Goal: Transaction & Acquisition: Purchase product/service

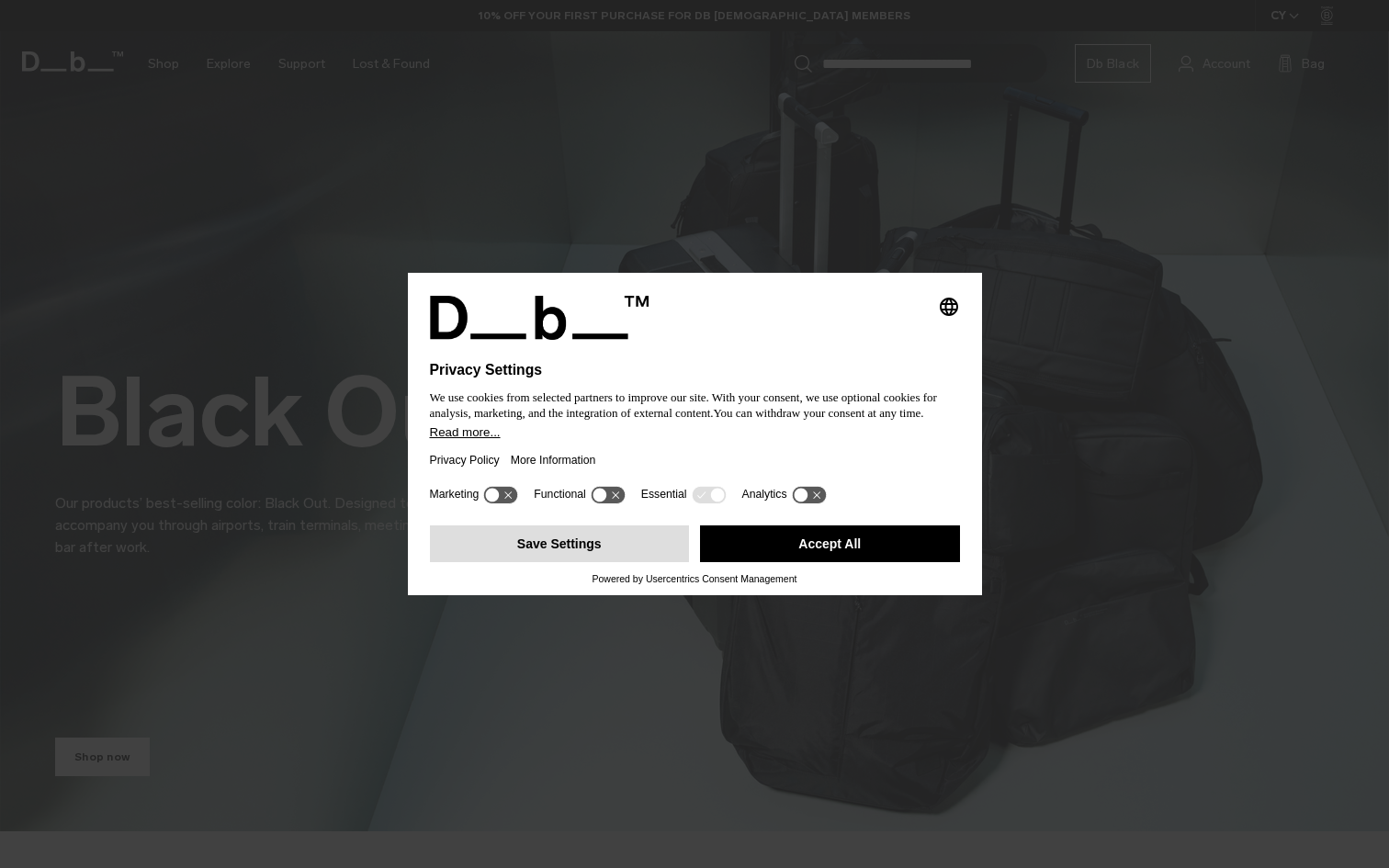
click at [616, 549] on button "Save Settings" at bounding box center [560, 543] width 260 height 37
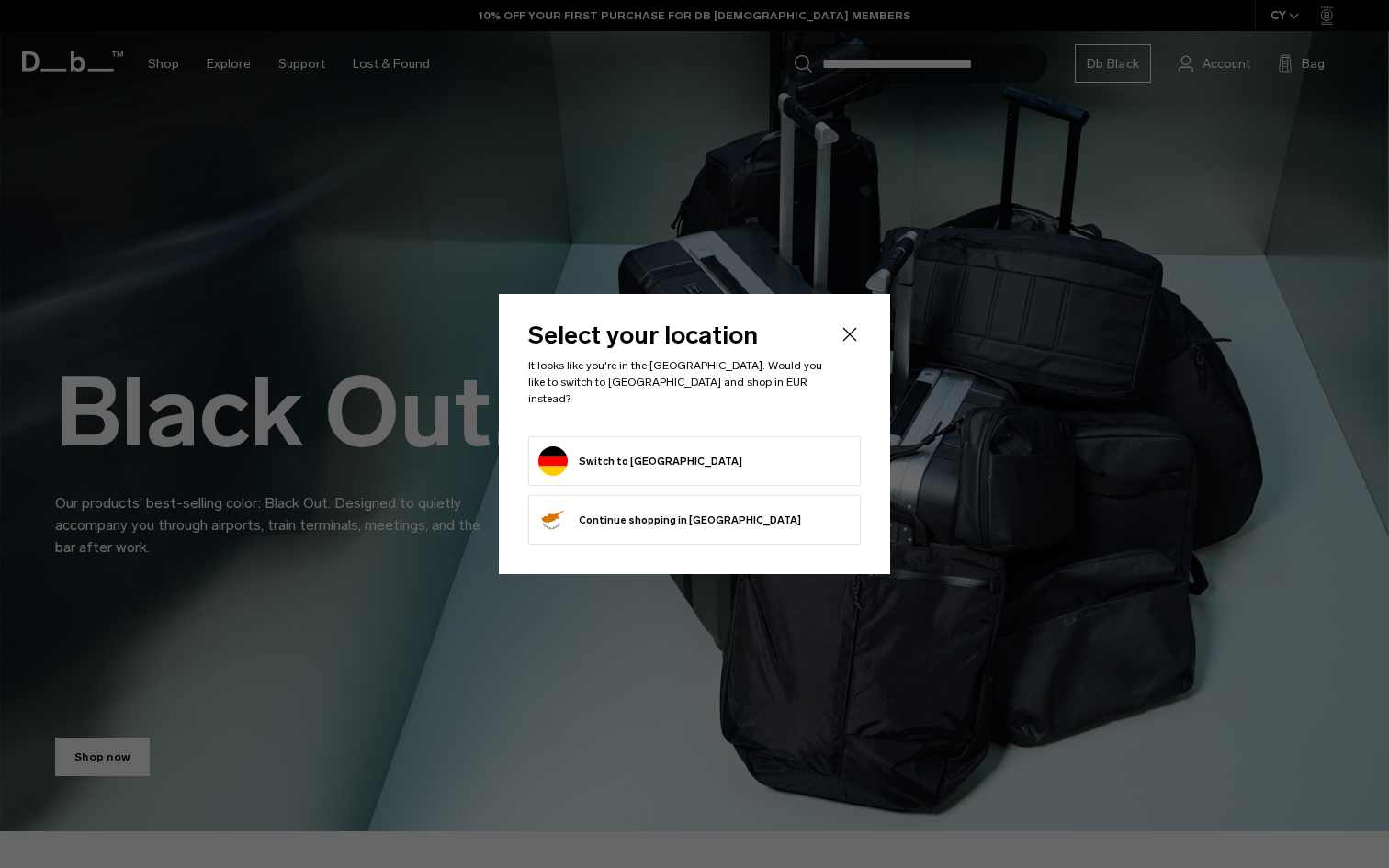
click at [719, 457] on form "Switch to Germany" at bounding box center [694, 461] width 312 height 30
click at [637, 457] on button "Switch to Germany" at bounding box center [640, 461] width 204 height 30
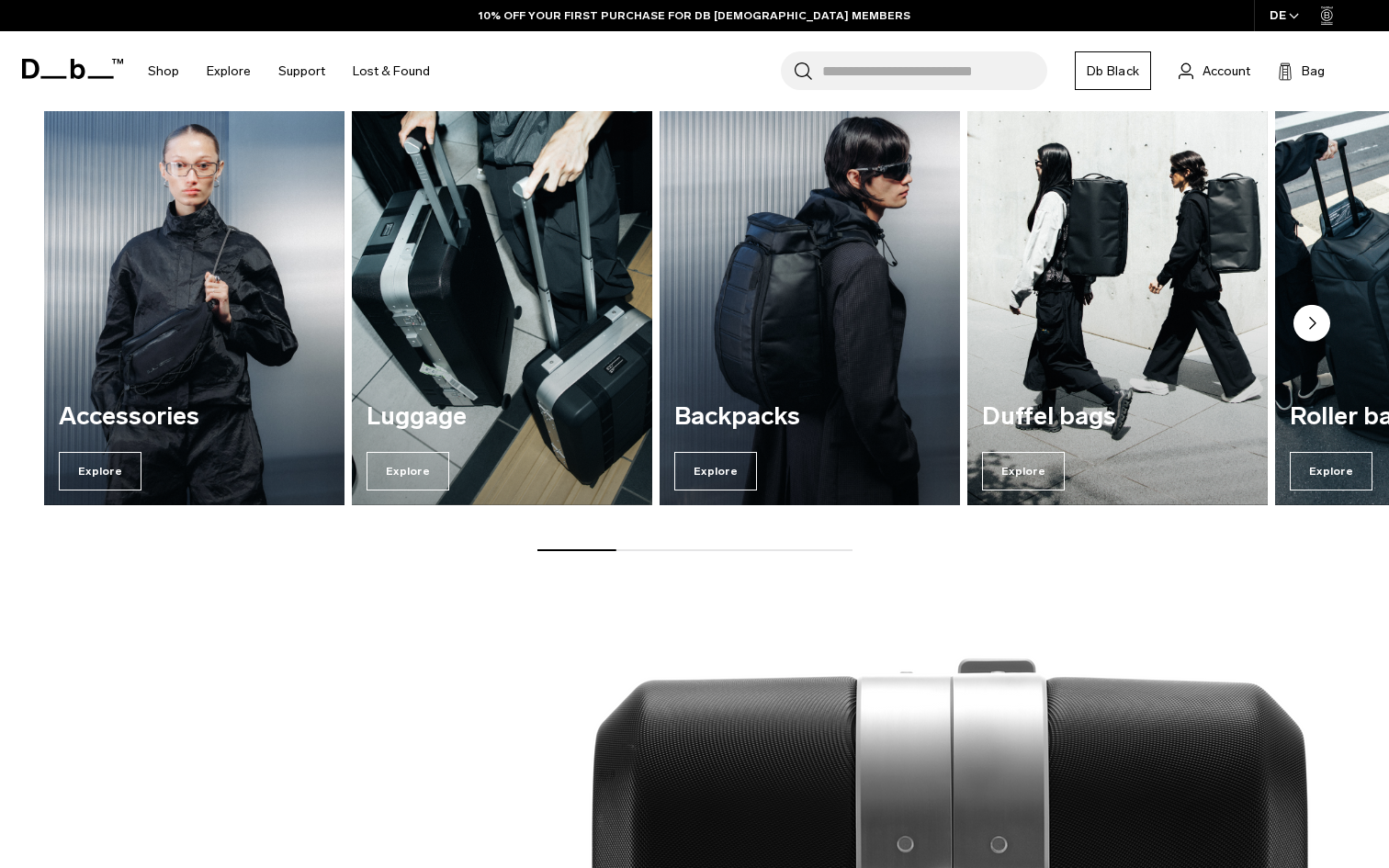
scroll to position [870, 0]
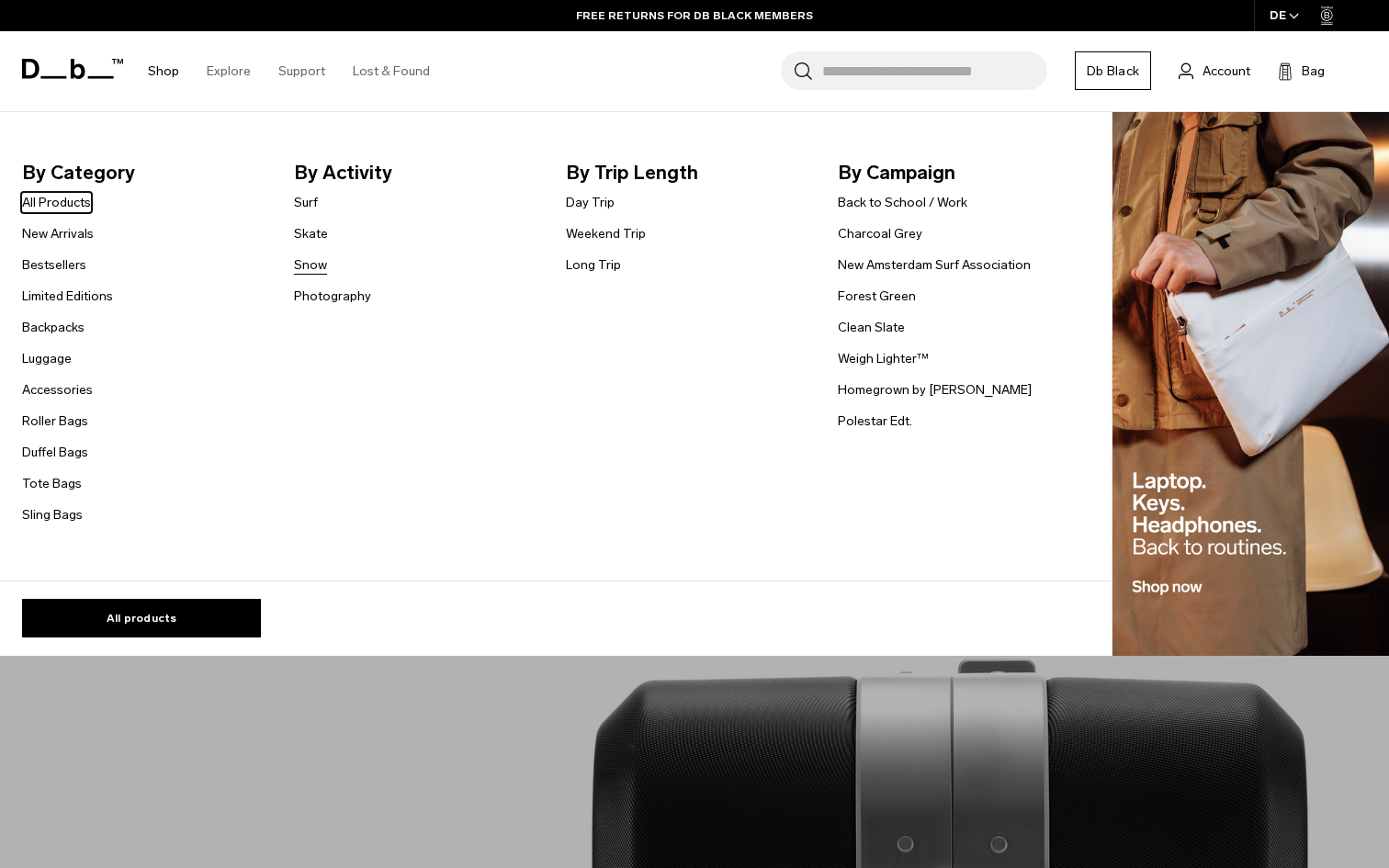
click at [310, 260] on link "Snow" at bounding box center [311, 265] width 33 height 19
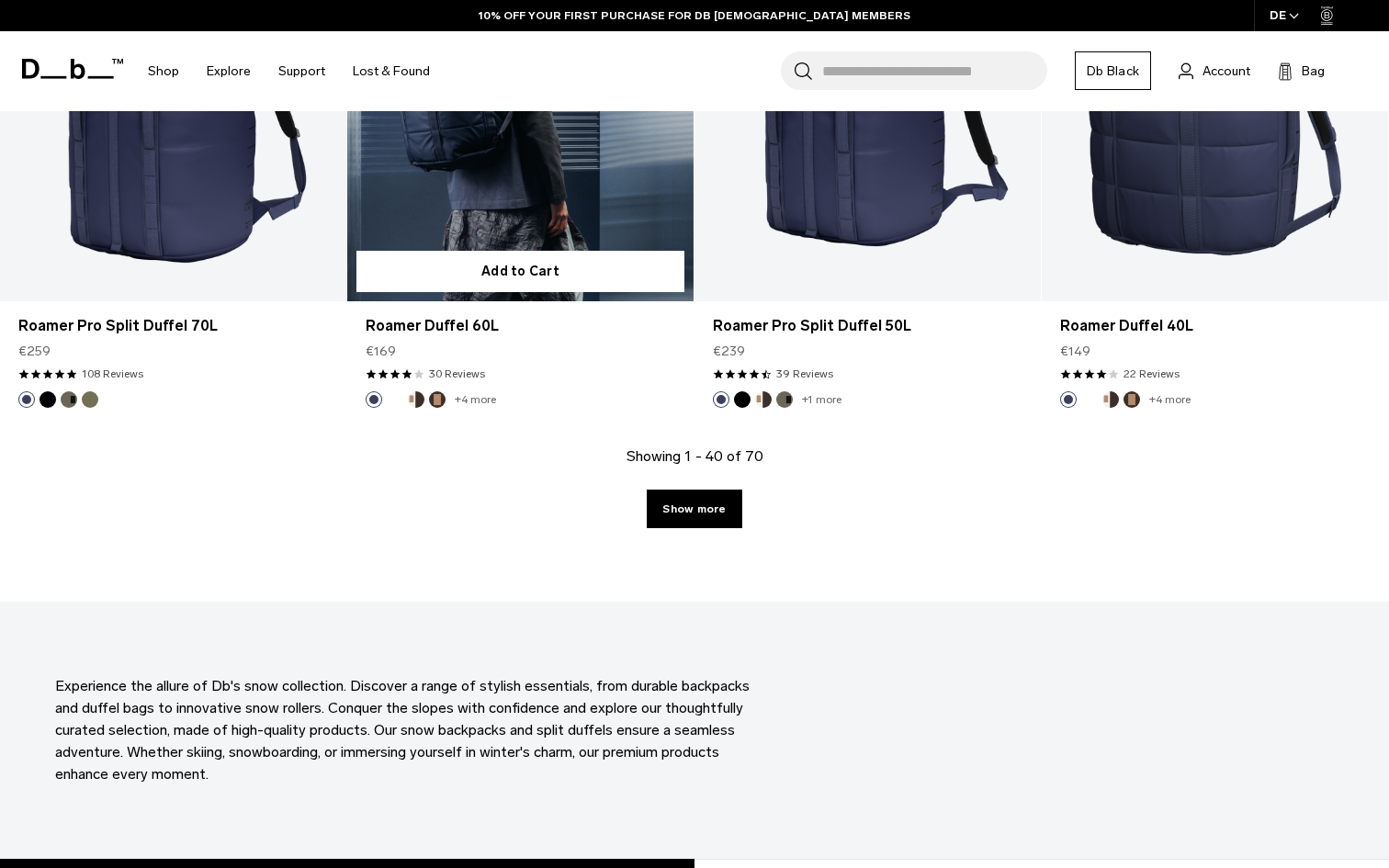
scroll to position [5611, 0]
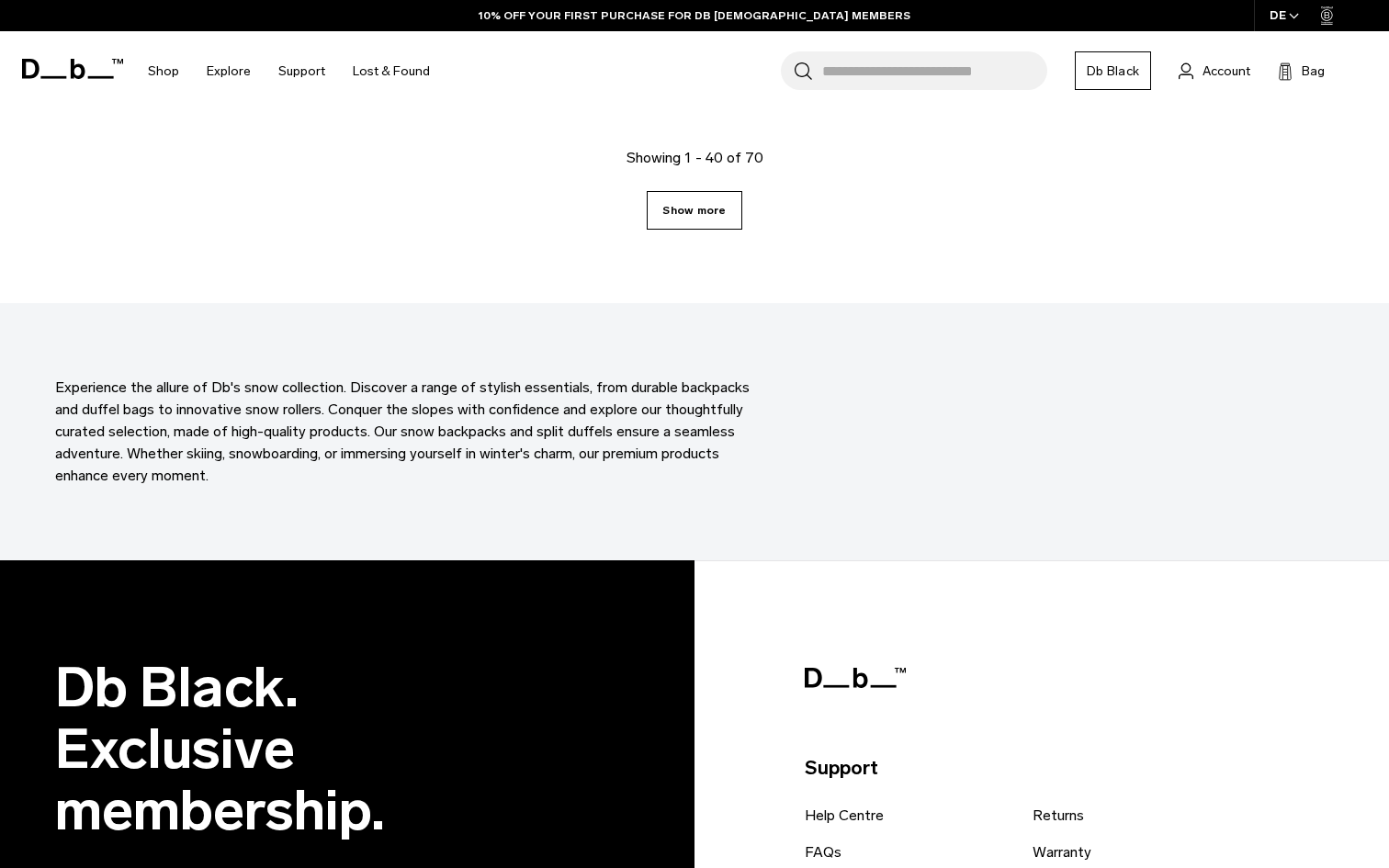
click at [701, 212] on link "Show more" at bounding box center [694, 210] width 95 height 39
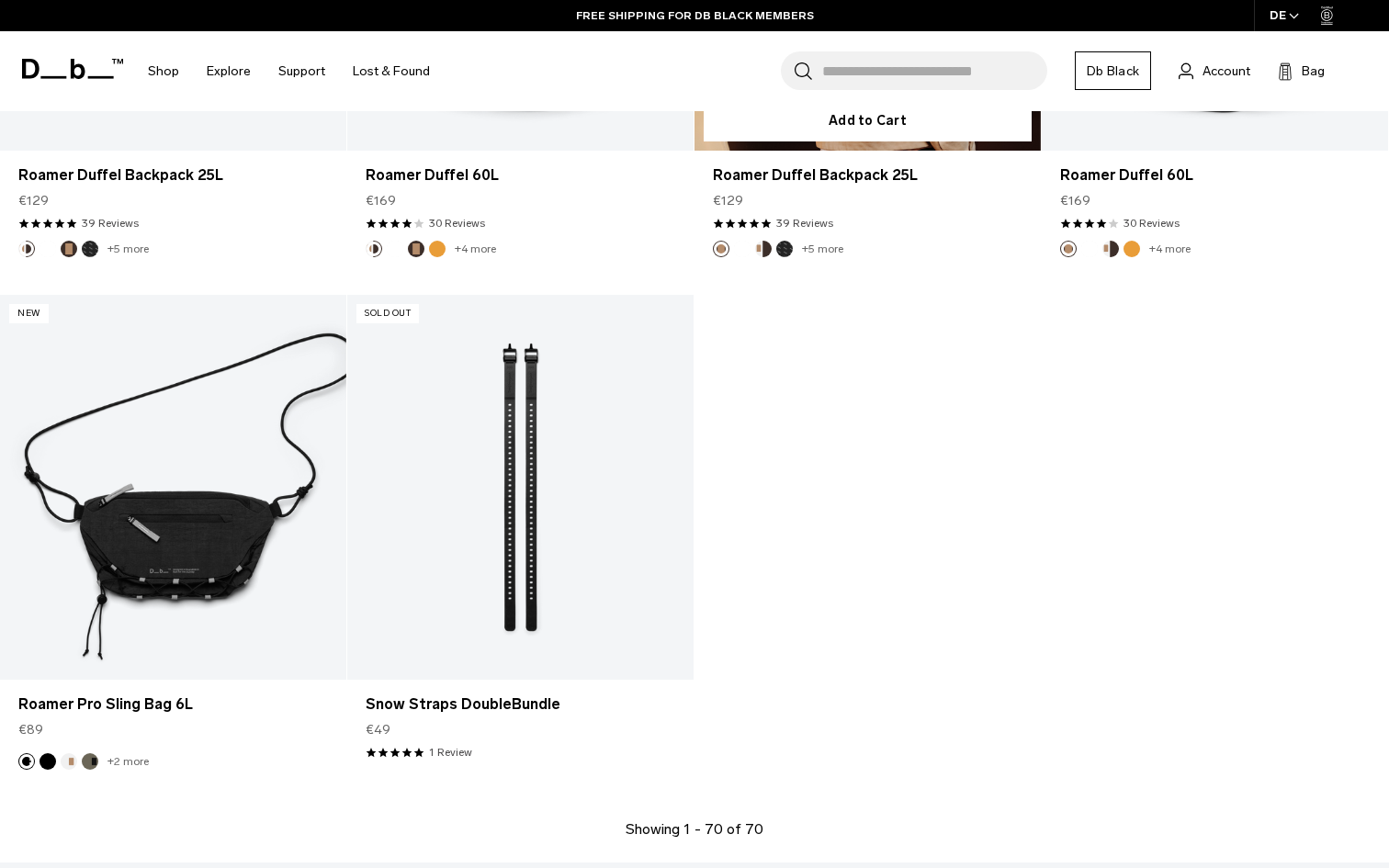
scroll to position [9164, 0]
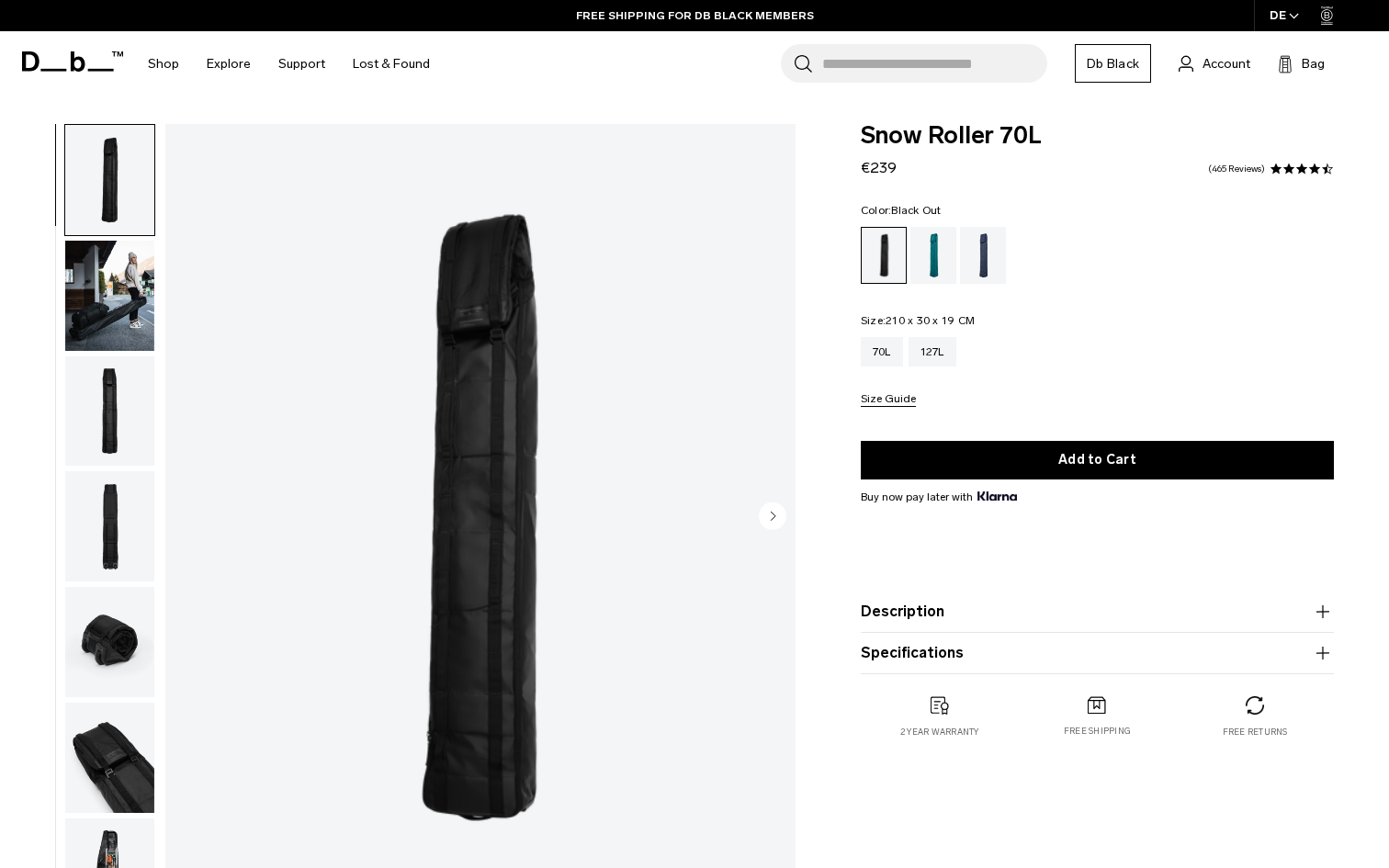
click at [776, 513] on circle "Next slide" at bounding box center [772, 516] width 28 height 28
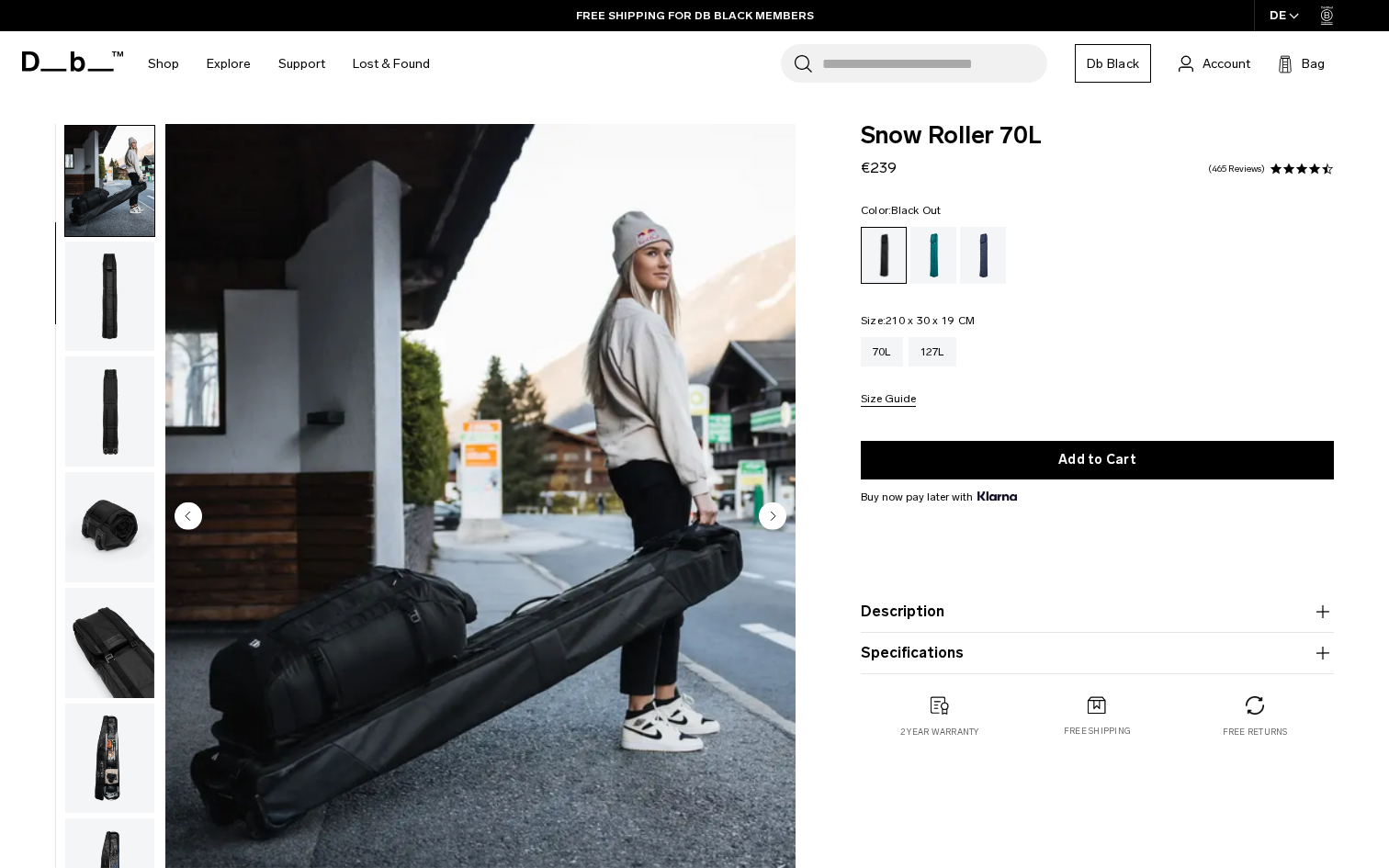
scroll to position [116, 0]
click at [776, 513] on circle "Next slide" at bounding box center [772, 516] width 28 height 28
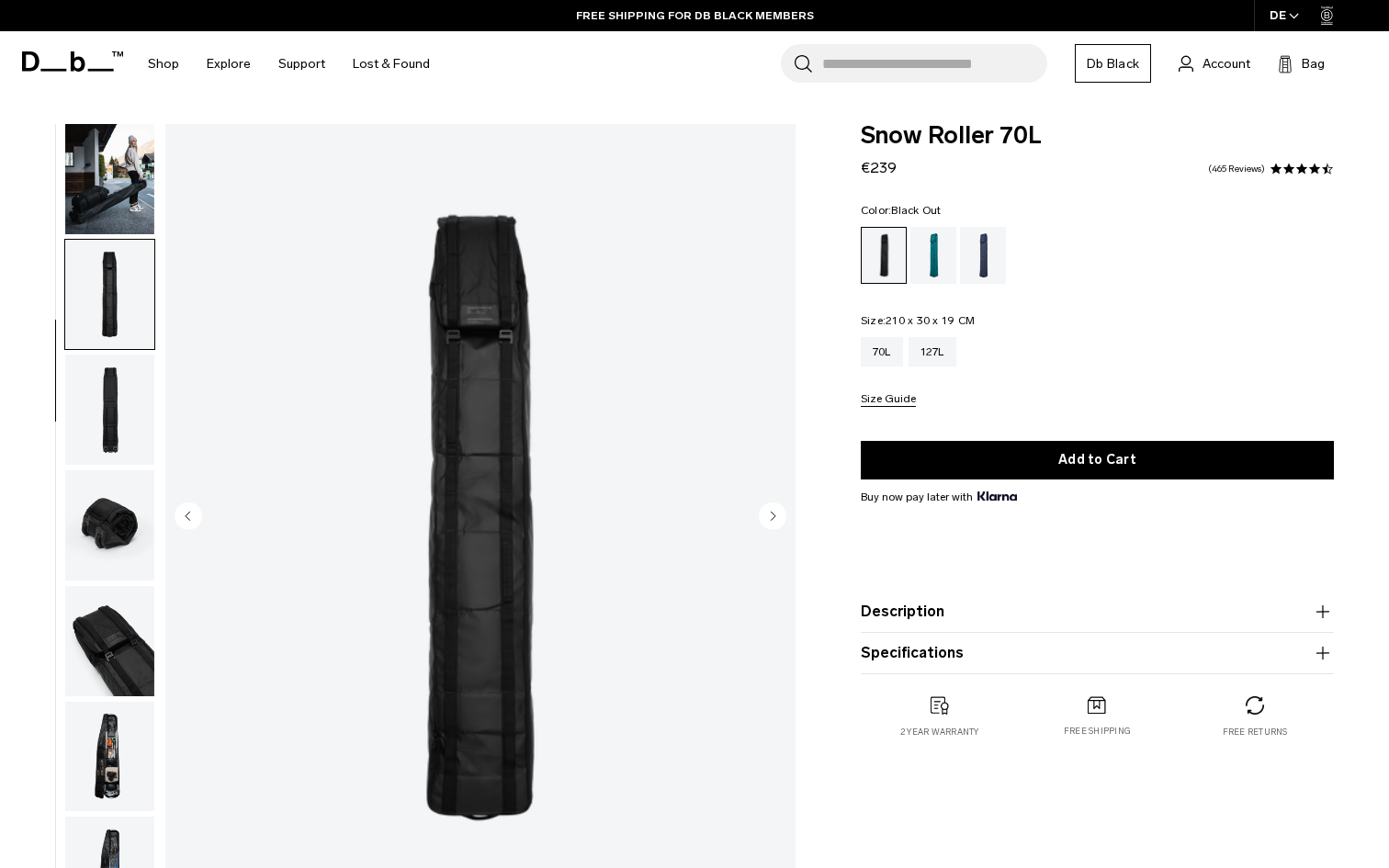
scroll to position [140, 0]
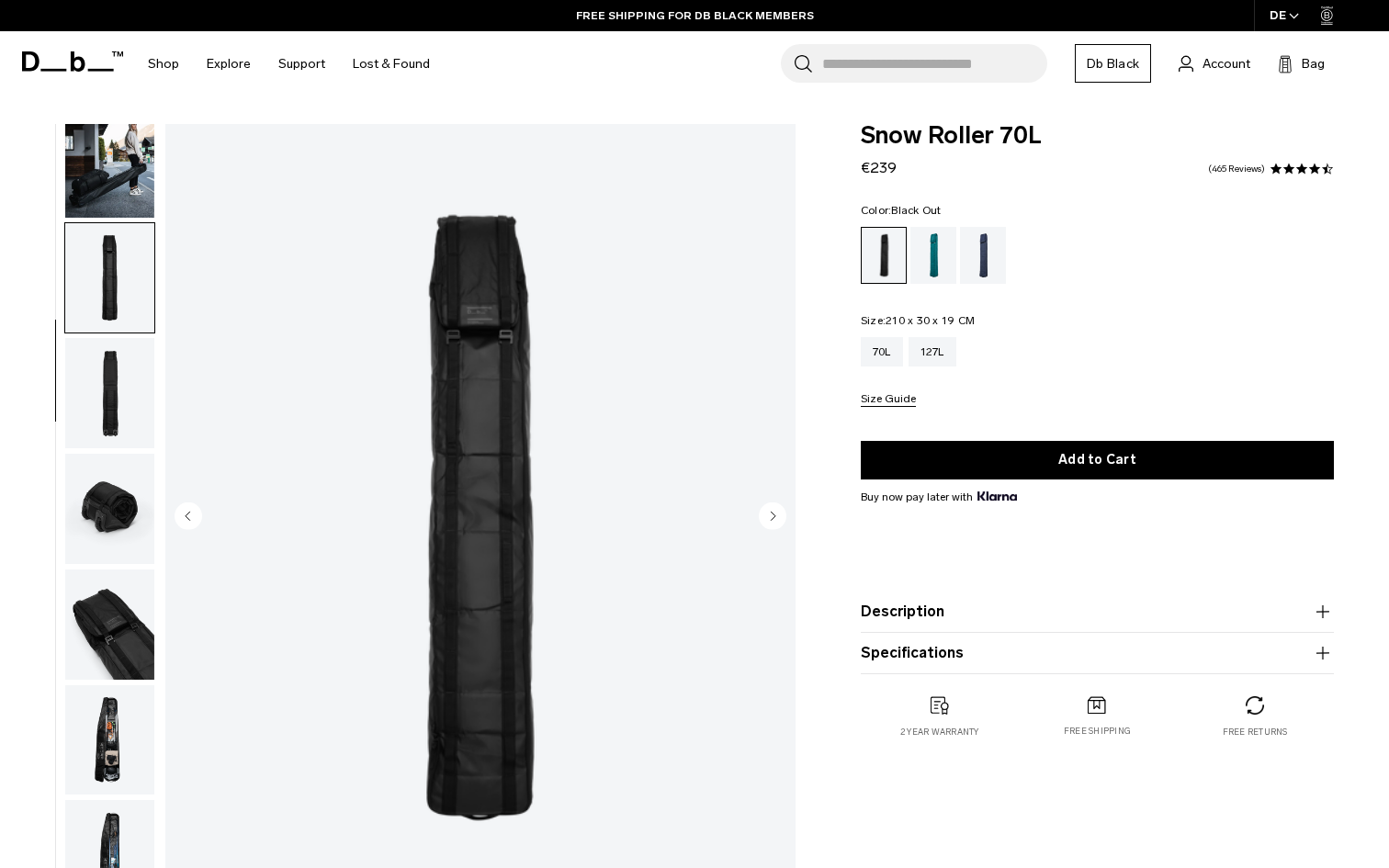
click at [776, 513] on circle "Next slide" at bounding box center [772, 516] width 28 height 28
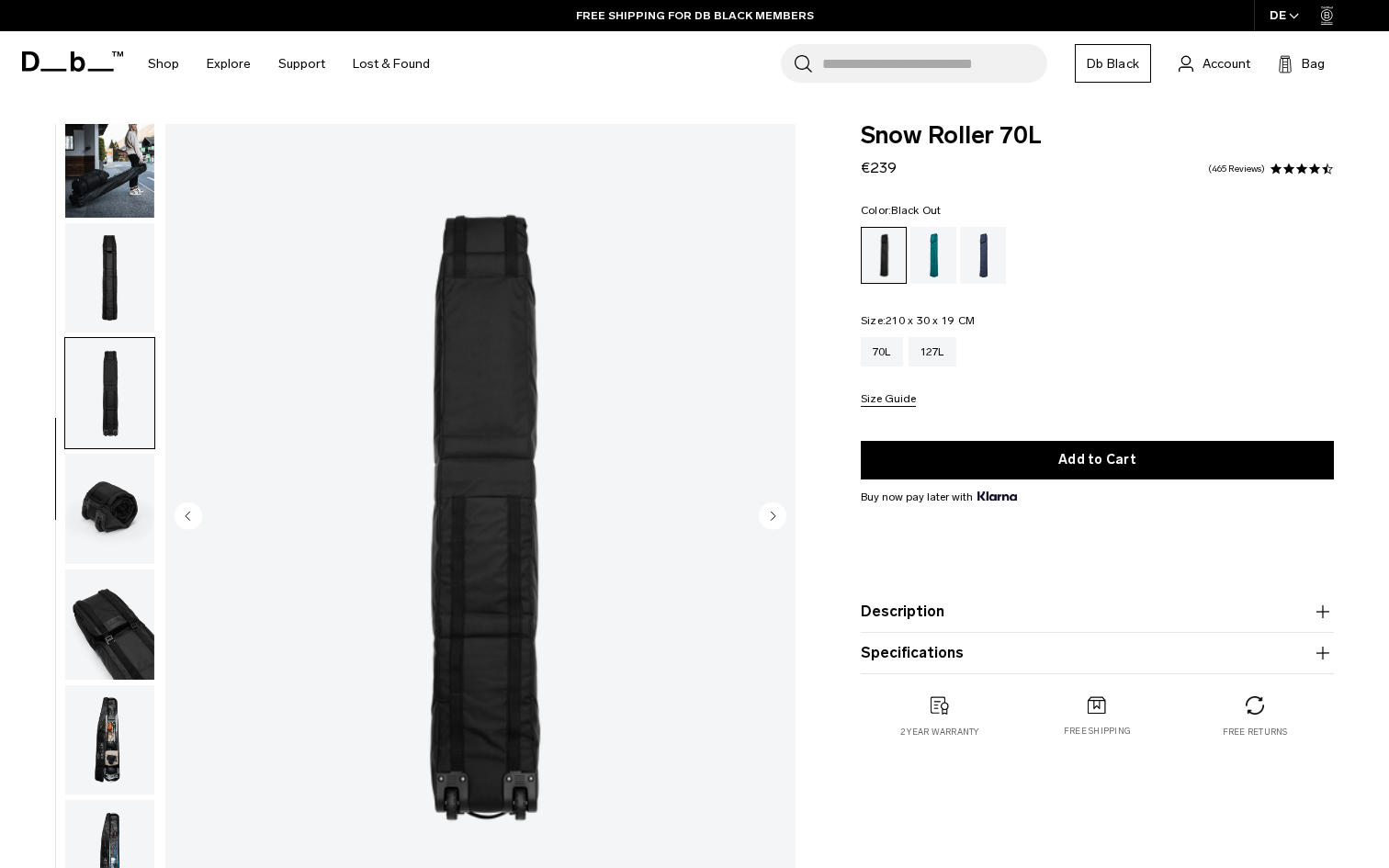
click at [776, 513] on circle "Next slide" at bounding box center [772, 516] width 28 height 28
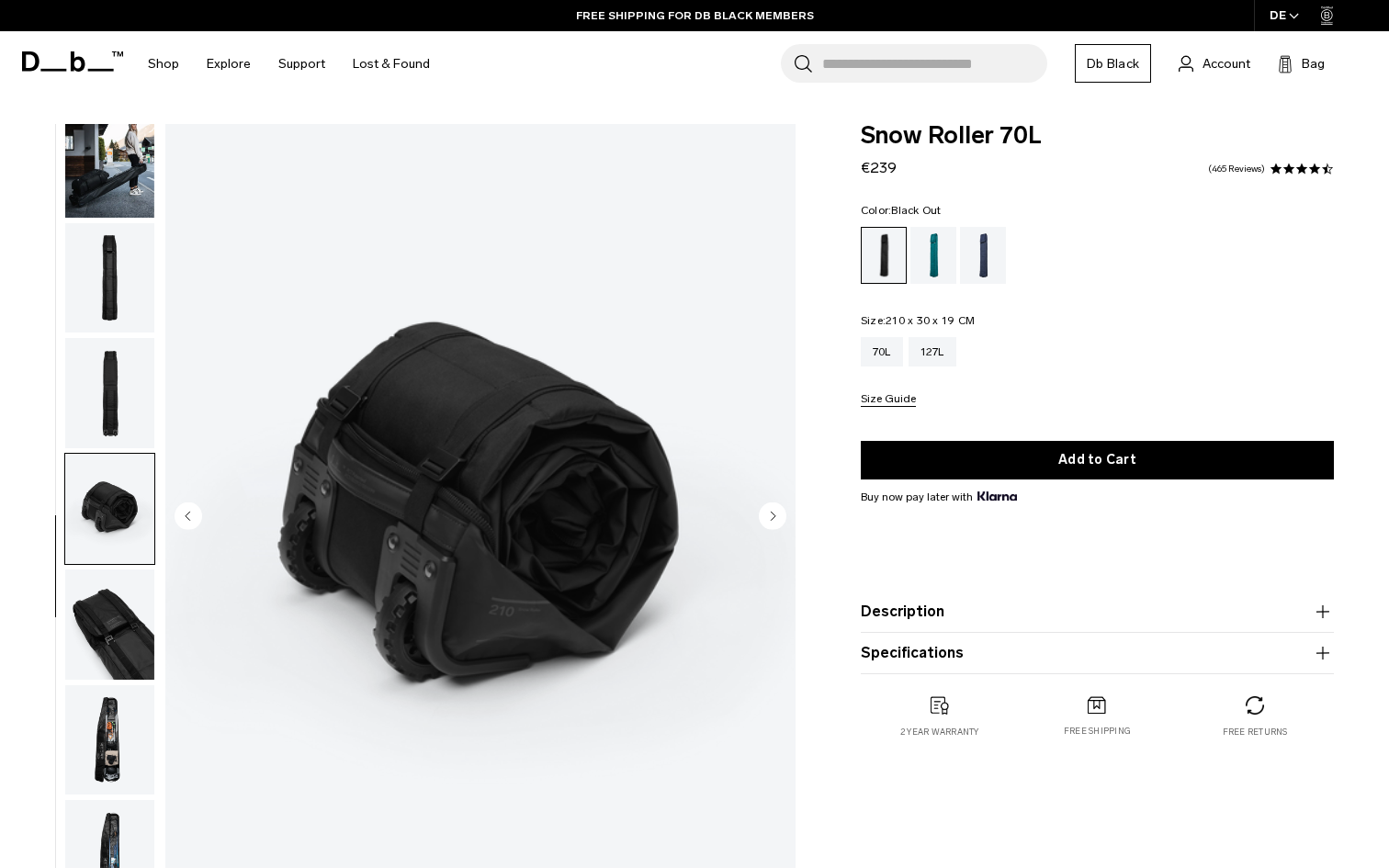
click at [776, 513] on circle "Next slide" at bounding box center [772, 516] width 28 height 28
